Goal: Information Seeking & Learning: Check status

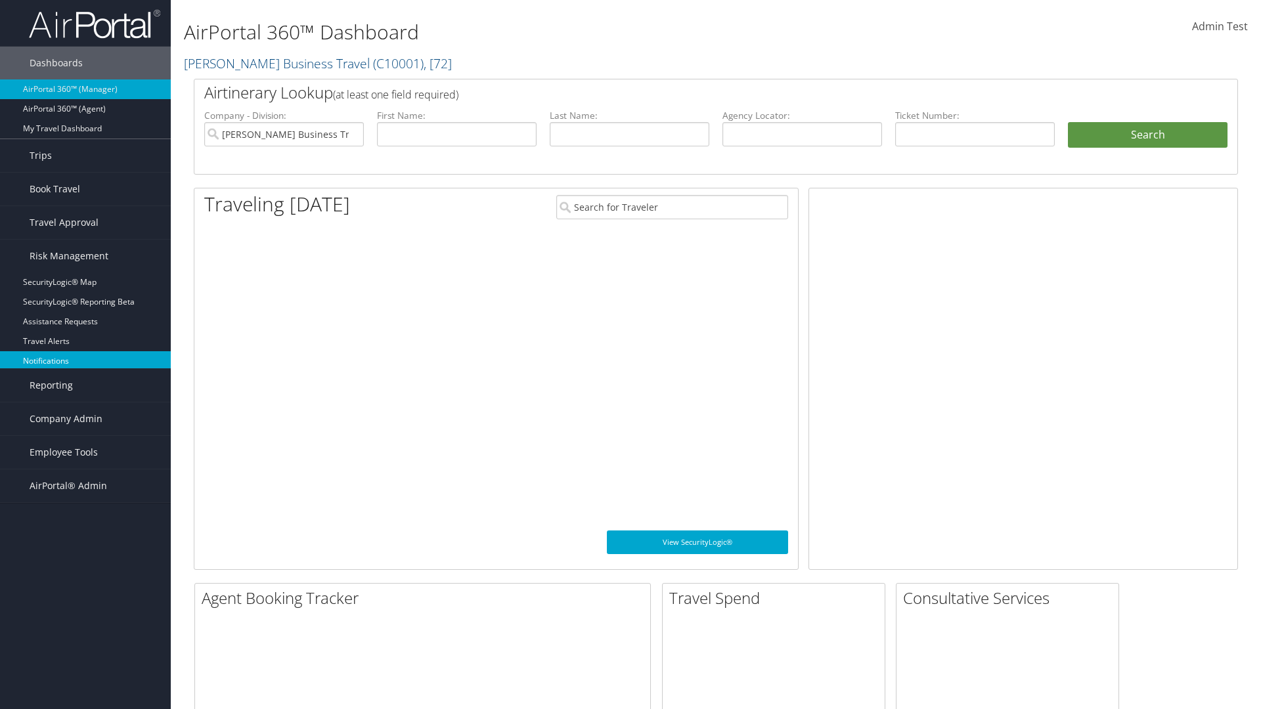
click at [85, 361] on link "Notifications" at bounding box center [85, 361] width 171 height 20
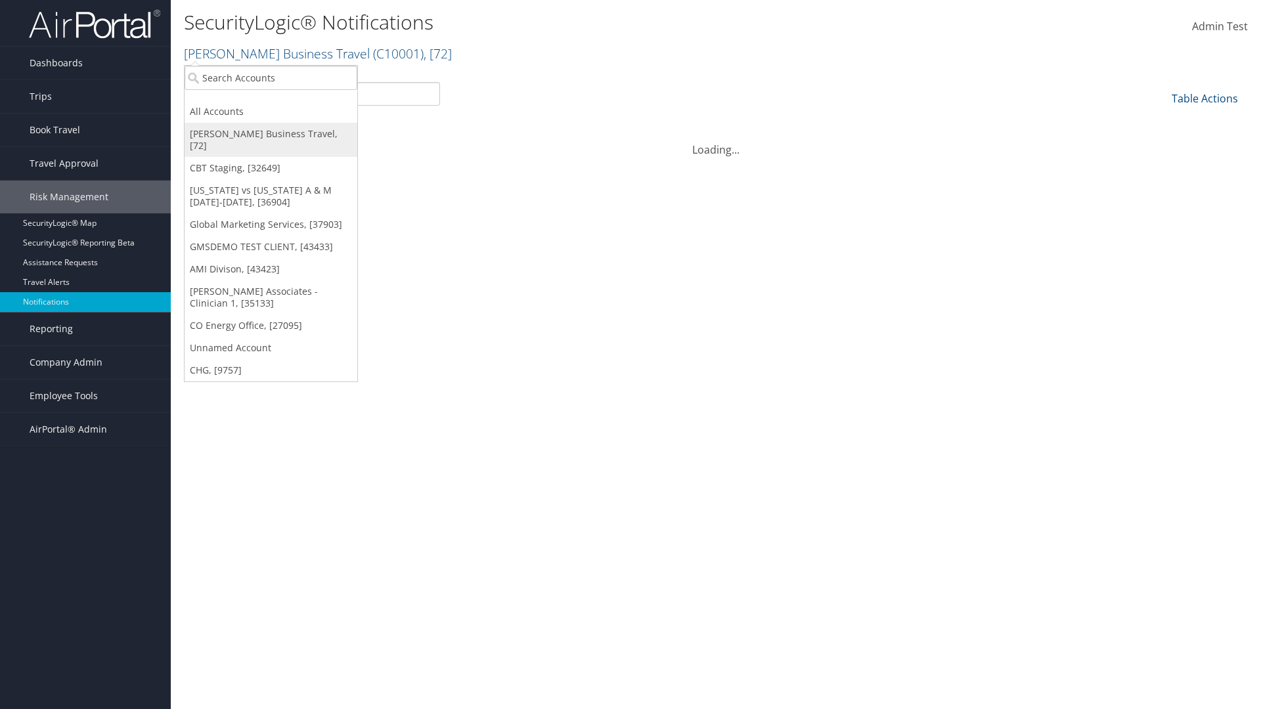
click at [271, 134] on link "[PERSON_NAME] Business Travel, [72]" at bounding box center [271, 140] width 173 height 34
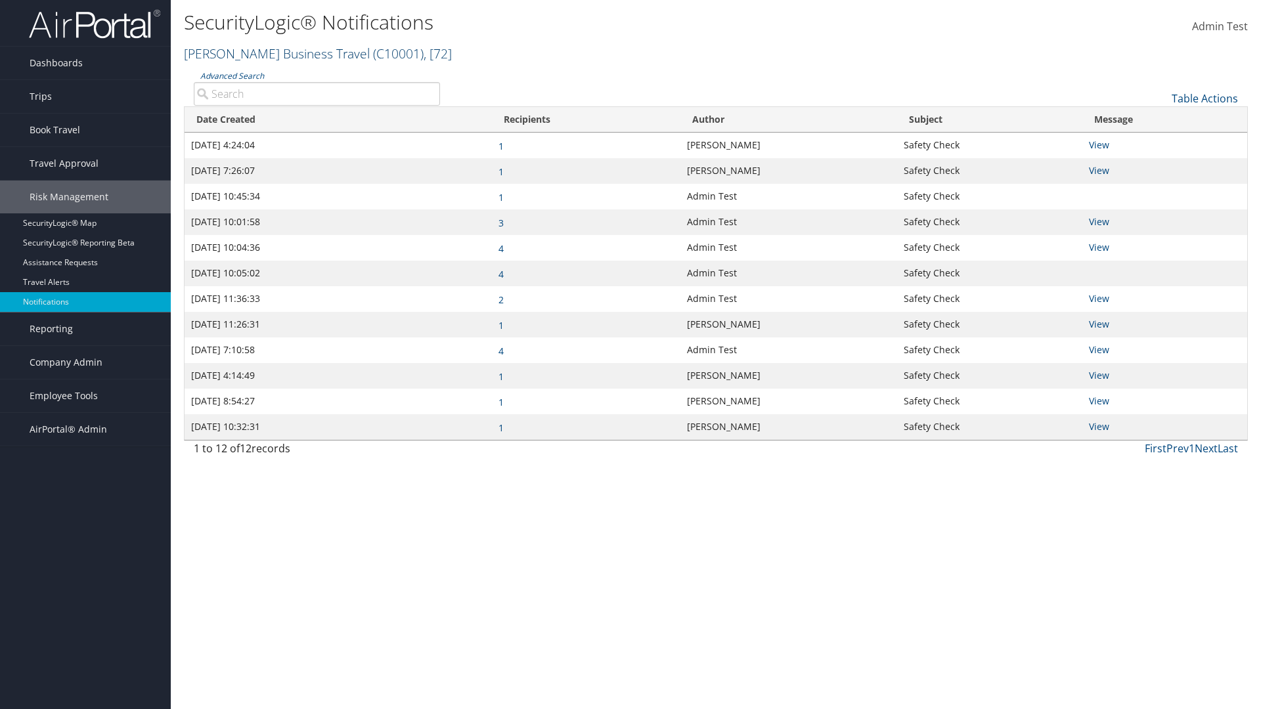
click at [271, 53] on link "[PERSON_NAME] Business Travel ( C10001 ) , [ 72 ]" at bounding box center [318, 54] width 268 height 18
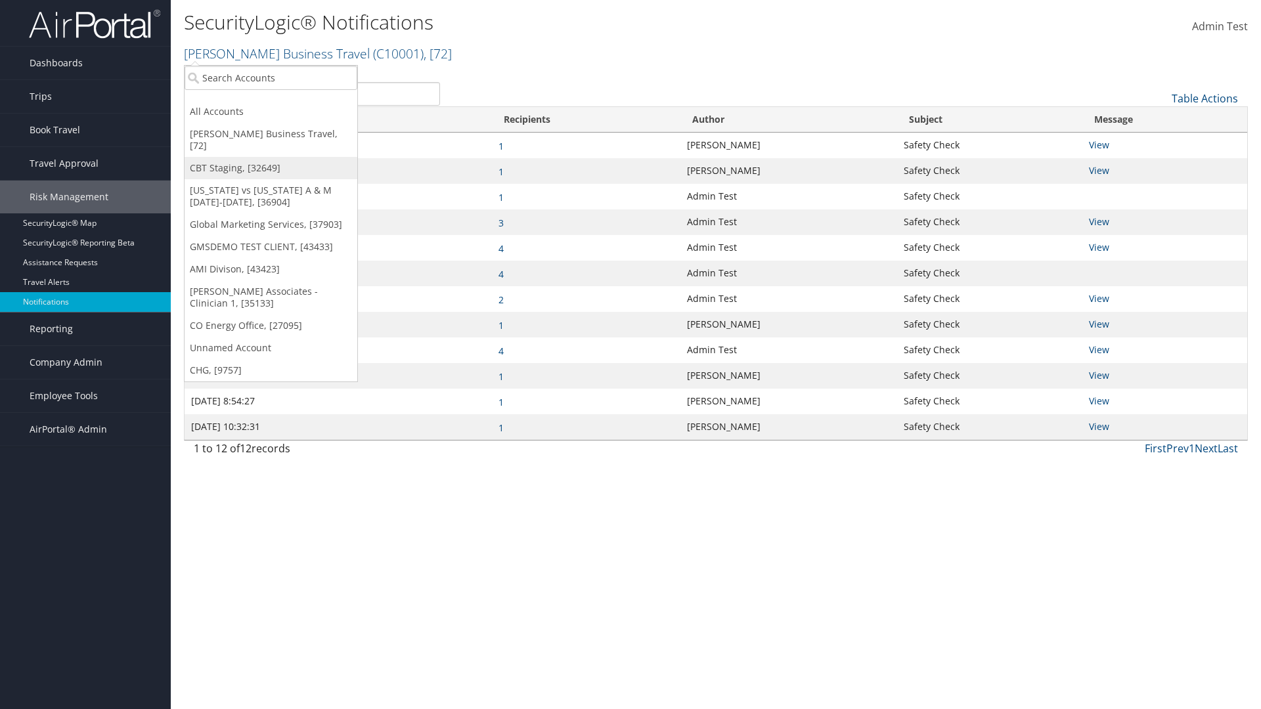
click at [271, 157] on link "CBT Staging, [32649]" at bounding box center [271, 168] width 173 height 22
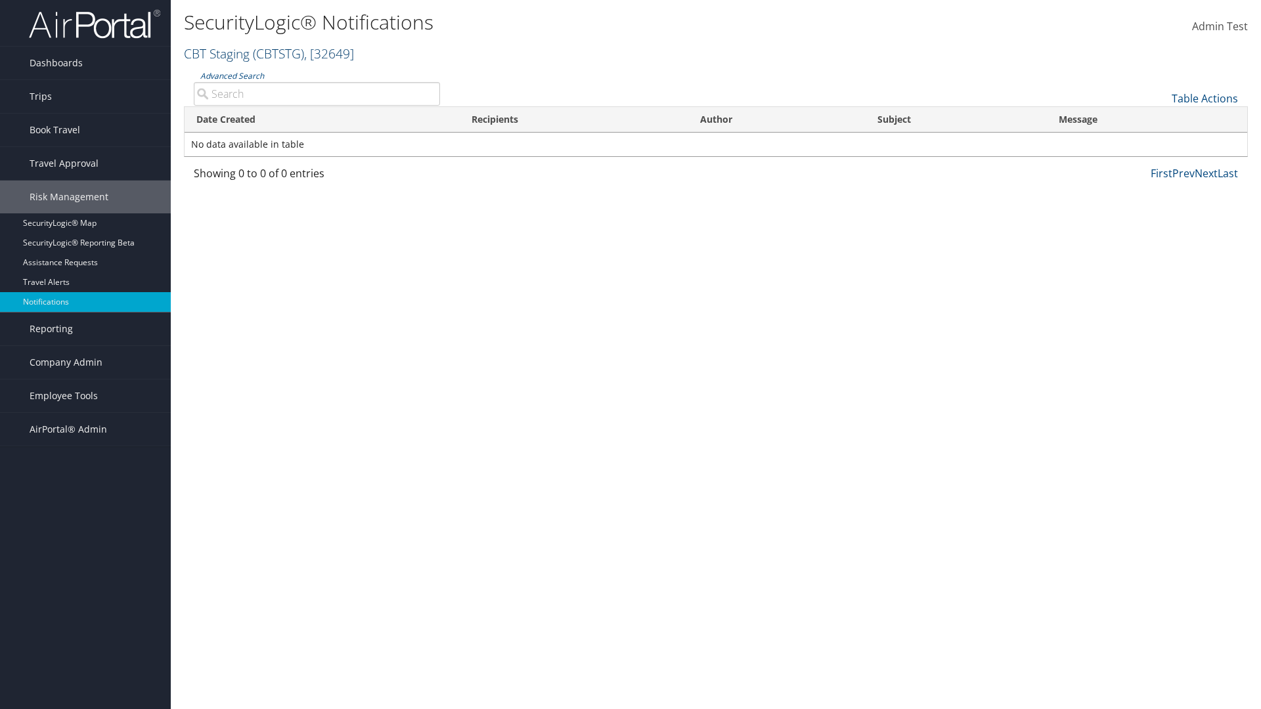
click at [217, 53] on link "CBT Staging ( CBTSTG ) , [ 32649 ]" at bounding box center [269, 54] width 170 height 18
click at [0, 0] on link "[PERSON_NAME] Business Travel, [72]" at bounding box center [0, 0] width 0 height 0
